Goal: Task Accomplishment & Management: Manage account settings

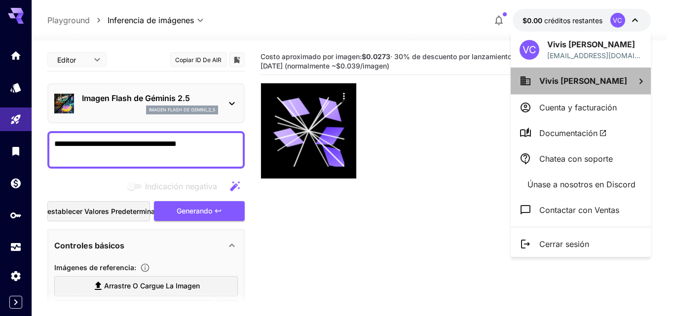
click at [635, 79] on icon at bounding box center [641, 81] width 12 height 12
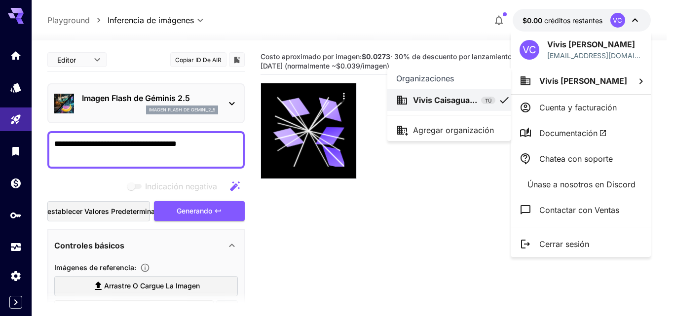
click at [578, 240] on div at bounding box center [337, 158] width 674 height 316
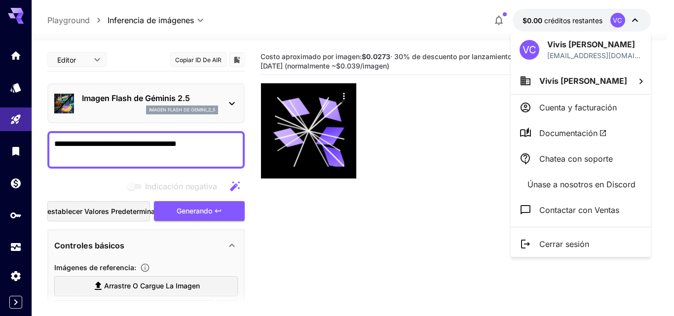
click at [570, 243] on font "Cerrar sesión" at bounding box center [564, 244] width 50 height 10
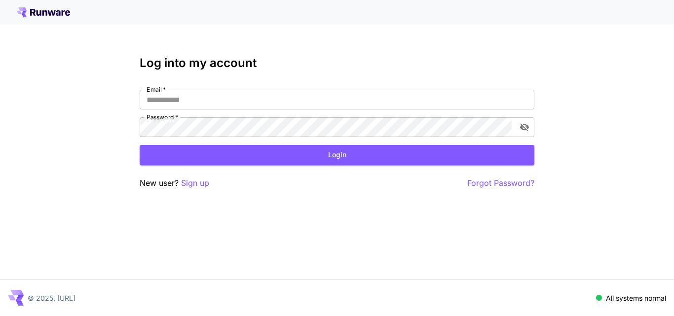
type input "**********"
